Goal: Find specific page/section: Find specific page/section

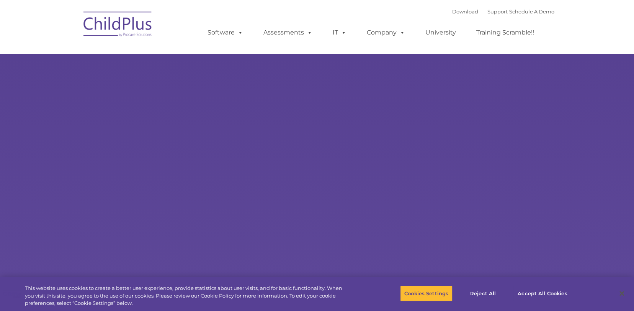
select select "MEDIUM"
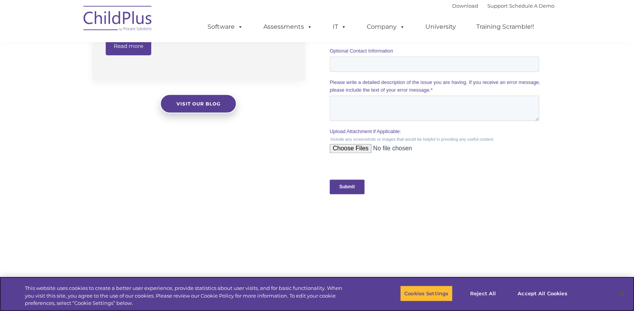
scroll to position [674, 0]
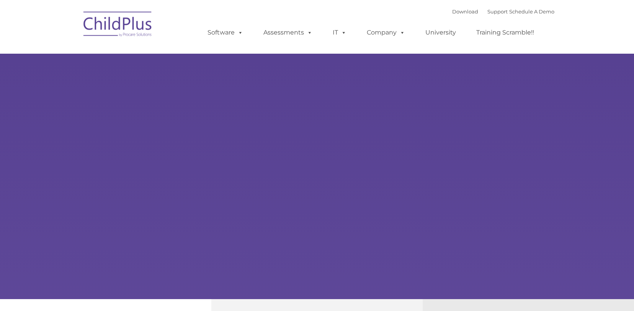
type input ""
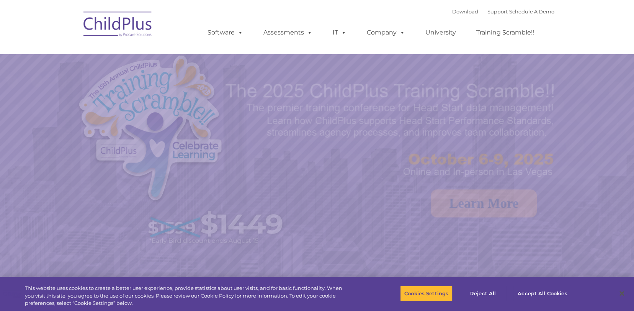
select select "MEDIUM"
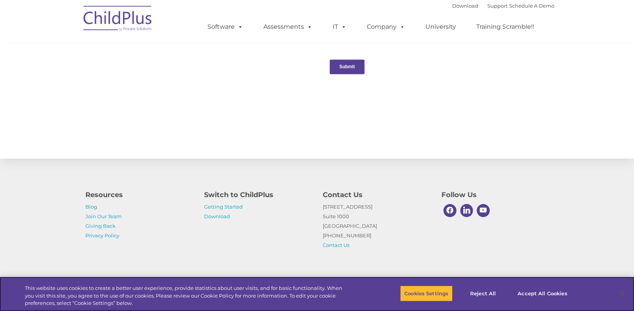
scroll to position [807, 0]
